Goal: Information Seeking & Learning: Learn about a topic

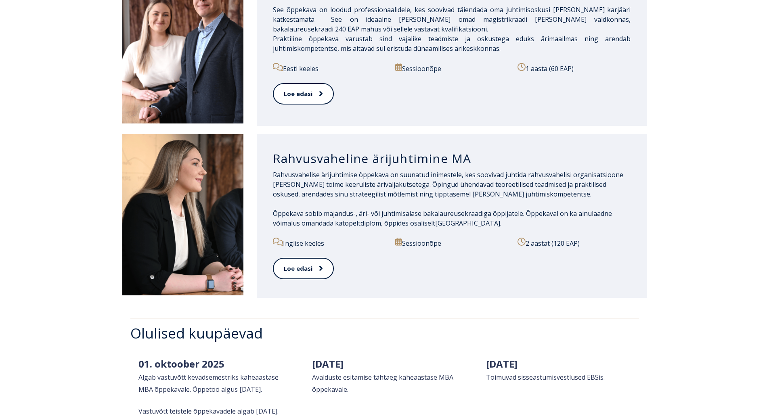
scroll to position [726, 0]
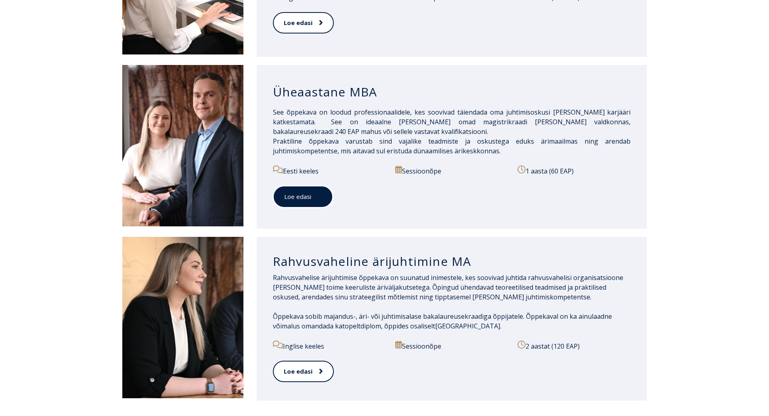
click at [311, 192] on span at bounding box center [316, 196] width 10 height 8
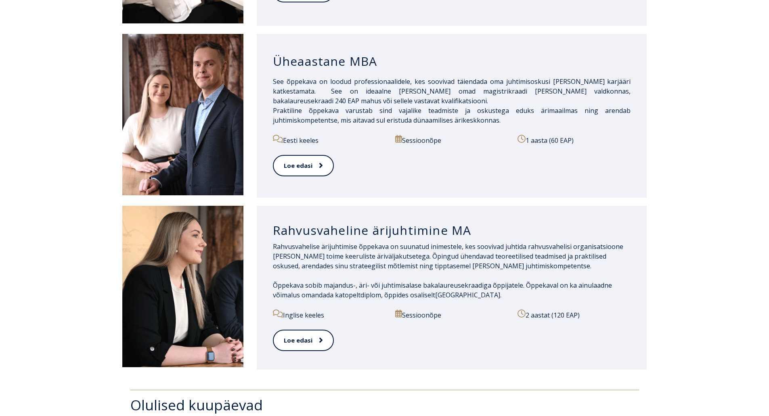
scroll to position [766, 0]
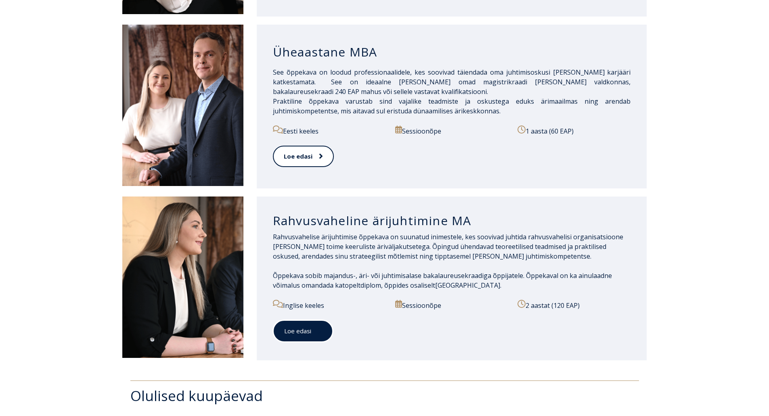
click at [301, 322] on link "Loe edasi" at bounding box center [303, 331] width 60 height 22
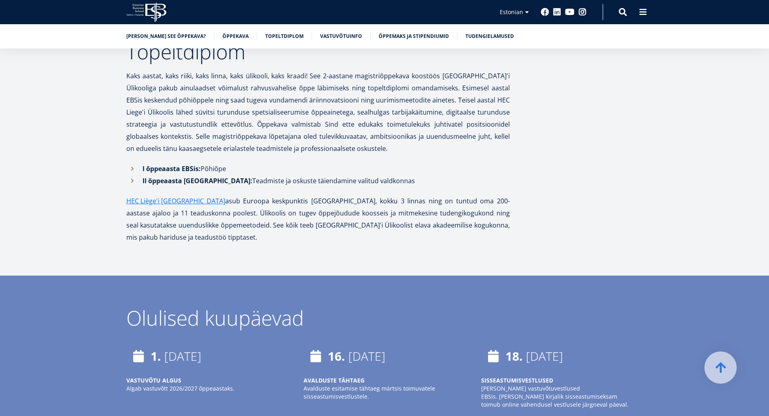
scroll to position [1735, 0]
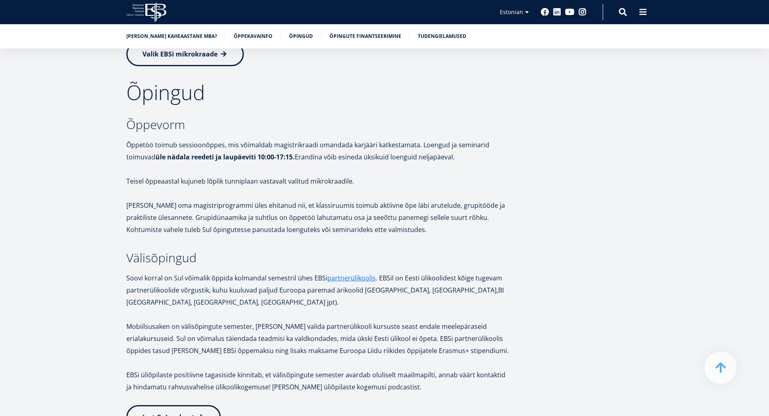
scroll to position [1331, 0]
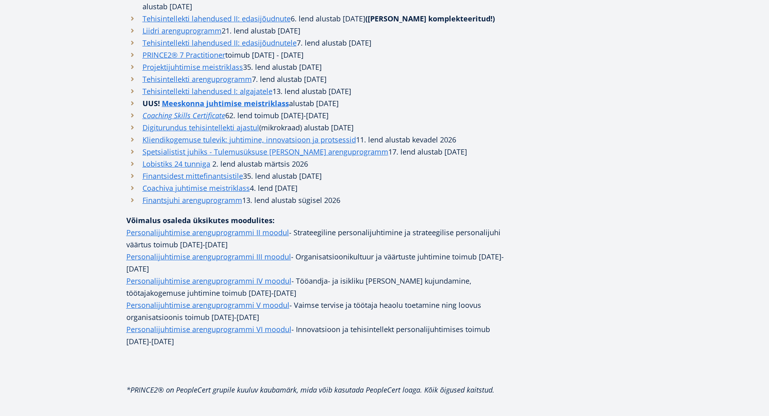
scroll to position [444, 0]
